Goal: Find specific page/section: Find specific page/section

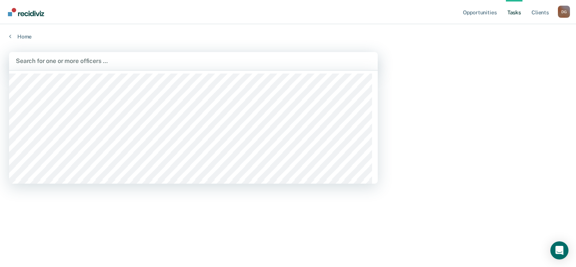
click at [140, 61] on div at bounding box center [193, 60] width 355 height 9
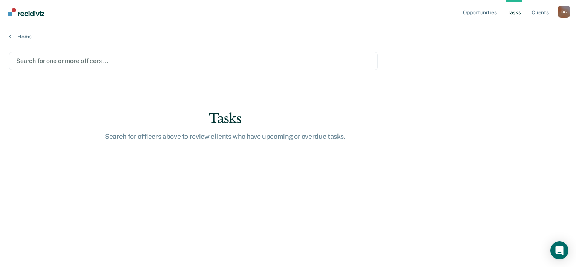
click at [124, 58] on div at bounding box center [193, 60] width 354 height 9
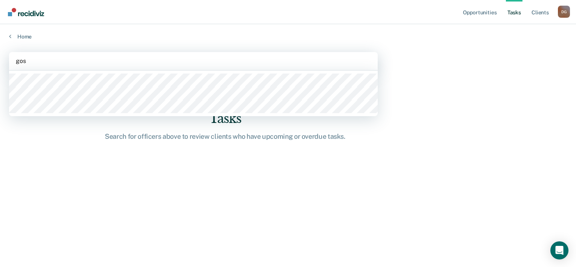
type input "[PERSON_NAME]"
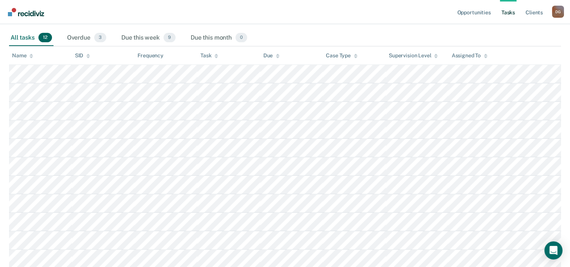
scroll to position [113, 0]
click at [209, 52] on div "Task" at bounding box center [209, 54] width 18 height 6
click at [214, 54] on icon at bounding box center [216, 54] width 4 height 5
click at [21, 56] on div "Name" at bounding box center [22, 54] width 21 height 6
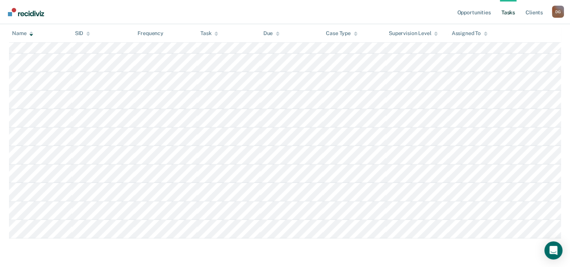
scroll to position [164, 0]
click at [210, 31] on div "Task" at bounding box center [209, 33] width 18 height 6
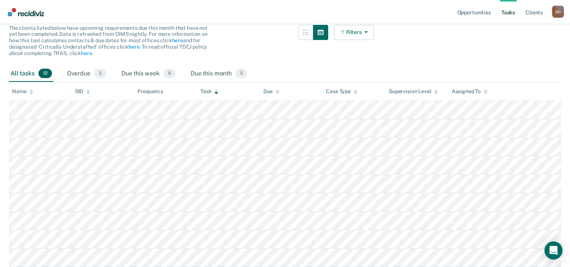
scroll to position [89, 0]
